Goal: Communication & Community: Share content

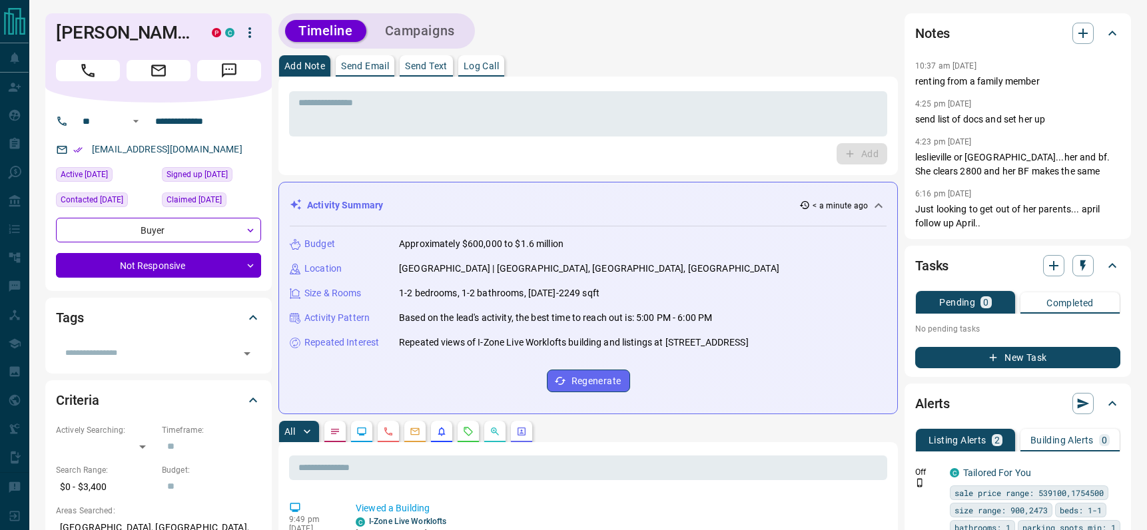
click at [365, 65] on p "Send Email" at bounding box center [365, 65] width 48 height 9
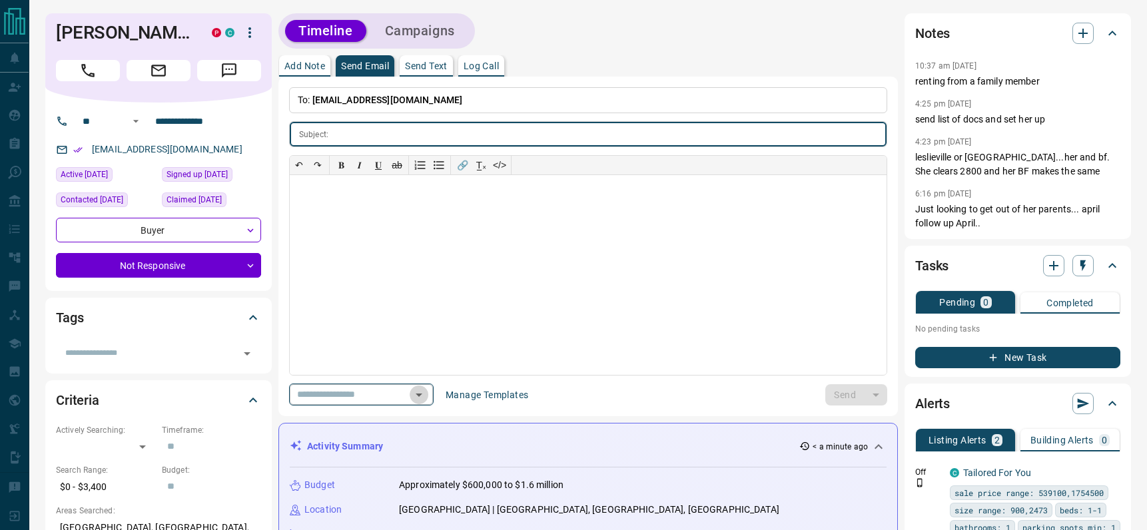
click at [427, 392] on icon "Open" at bounding box center [419, 395] width 16 height 16
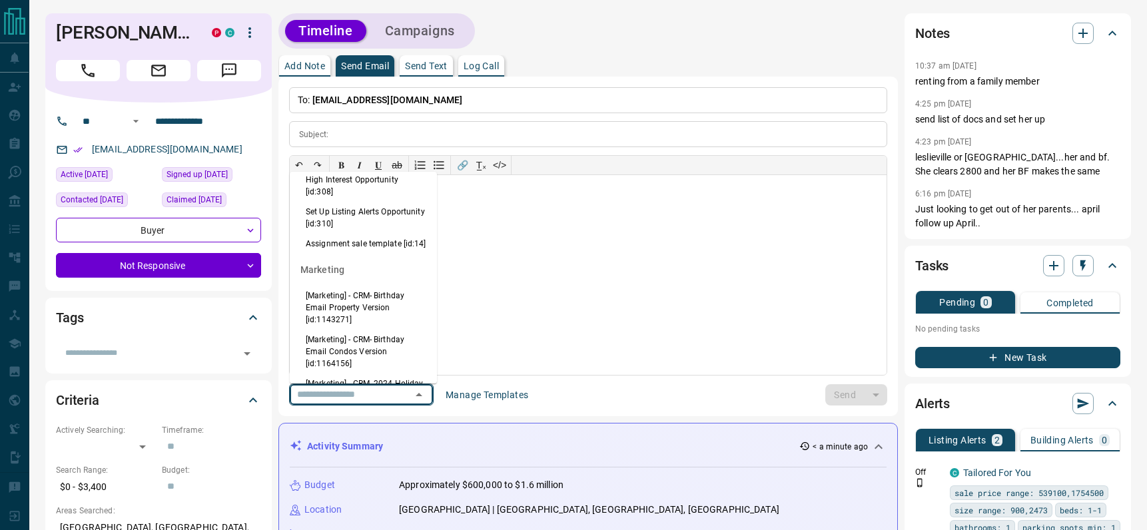
scroll to position [913, 0]
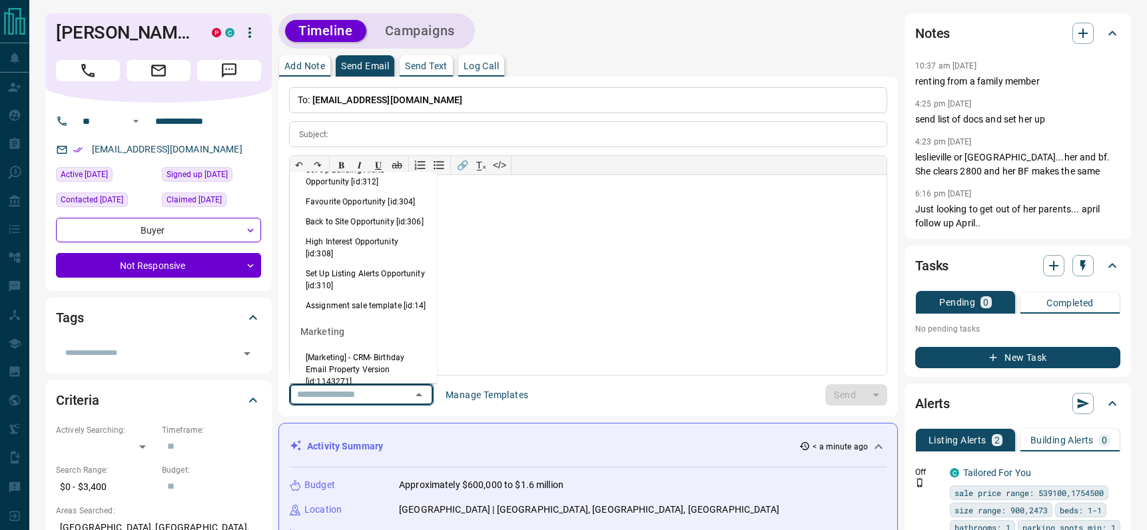
click at [338, 232] on li "Back to Site Opportunity [id:306]" at bounding box center [363, 222] width 147 height 20
type input "**********"
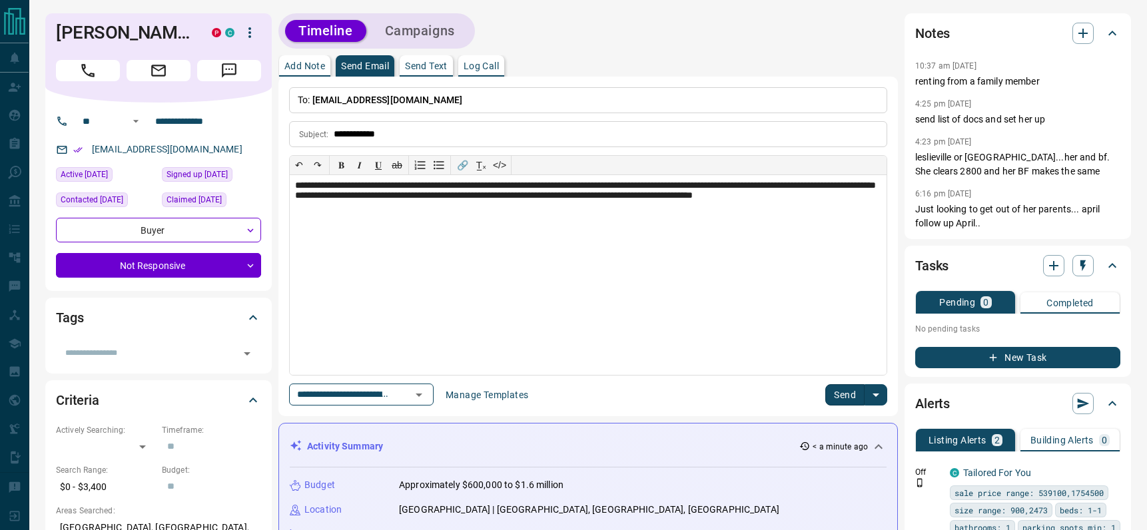
click at [851, 393] on button "Send" at bounding box center [845, 394] width 39 height 21
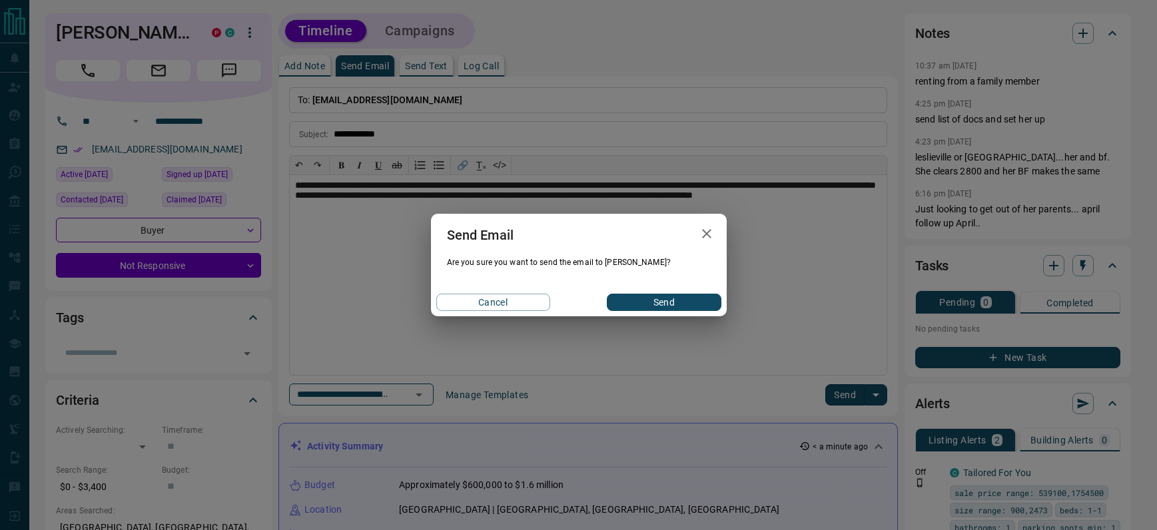
click at [662, 293] on div "Cancel Send" at bounding box center [579, 303] width 296 height 28
click at [656, 300] on button "Send" at bounding box center [664, 302] width 114 height 17
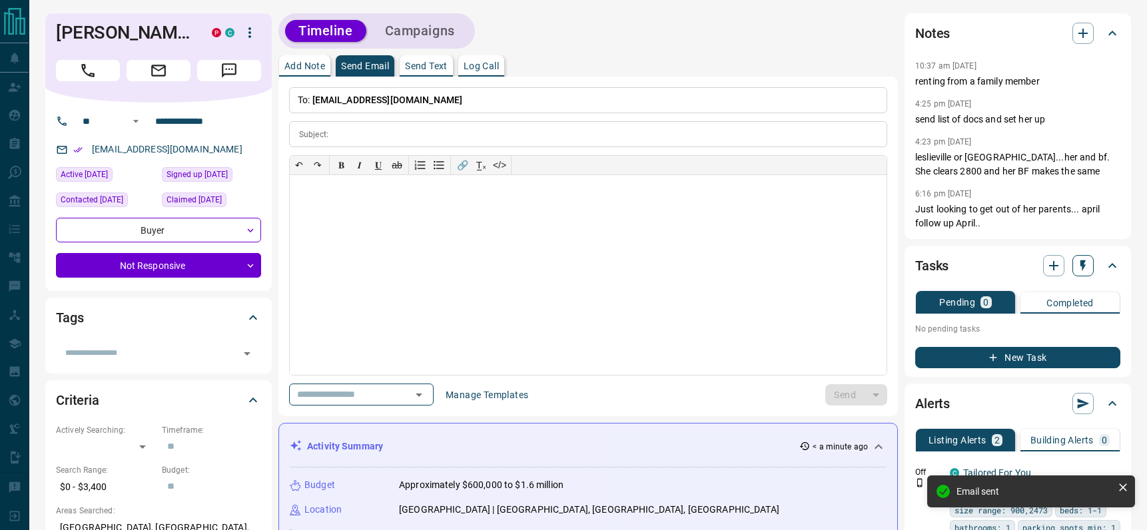
click at [1081, 272] on icon "button" at bounding box center [1083, 265] width 13 height 13
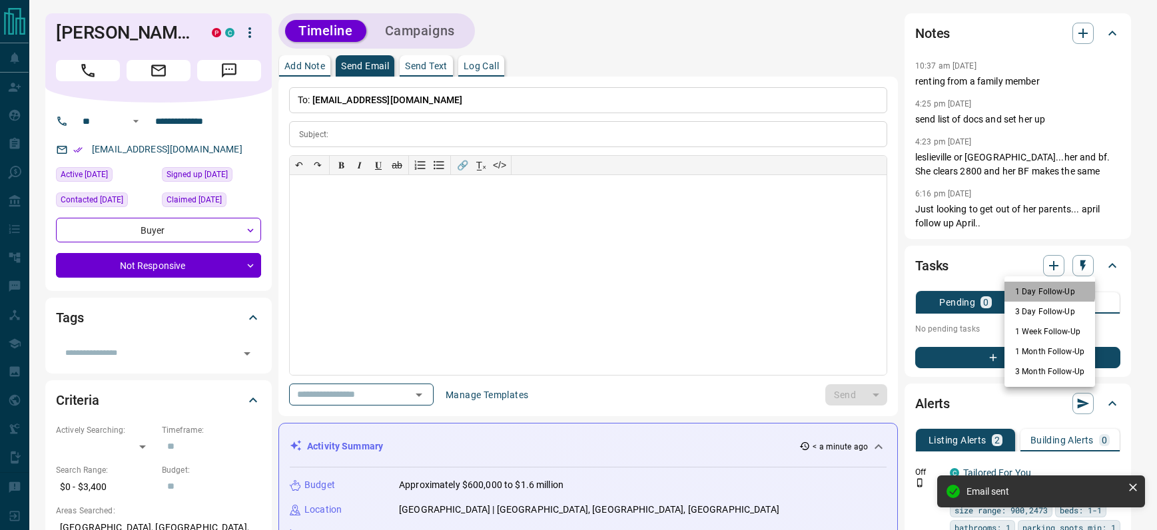
click at [1031, 289] on li "1 Day Follow-Up" at bounding box center [1050, 292] width 91 height 20
